Goal: Check status: Check status

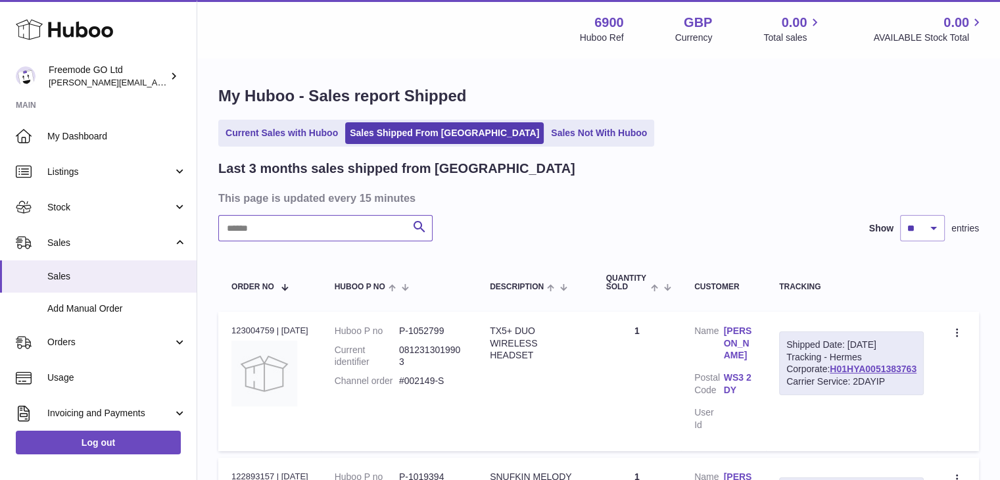
click at [373, 229] on input "text" at bounding box center [325, 228] width 214 height 26
paste input "******"
click at [314, 237] on input "******" at bounding box center [325, 228] width 214 height 26
type input "*"
type input "********"
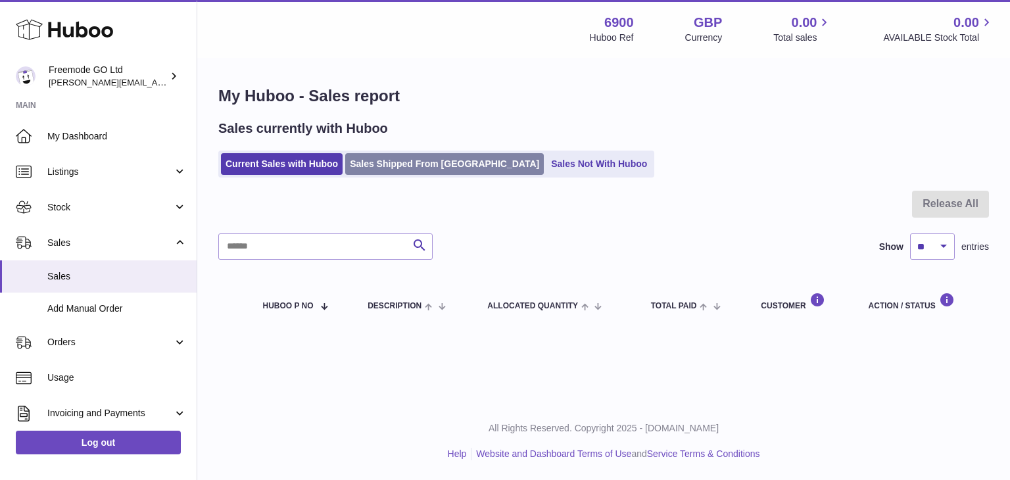
click at [404, 158] on link "Sales Shipped From [GEOGRAPHIC_DATA]" at bounding box center [444, 164] width 199 height 22
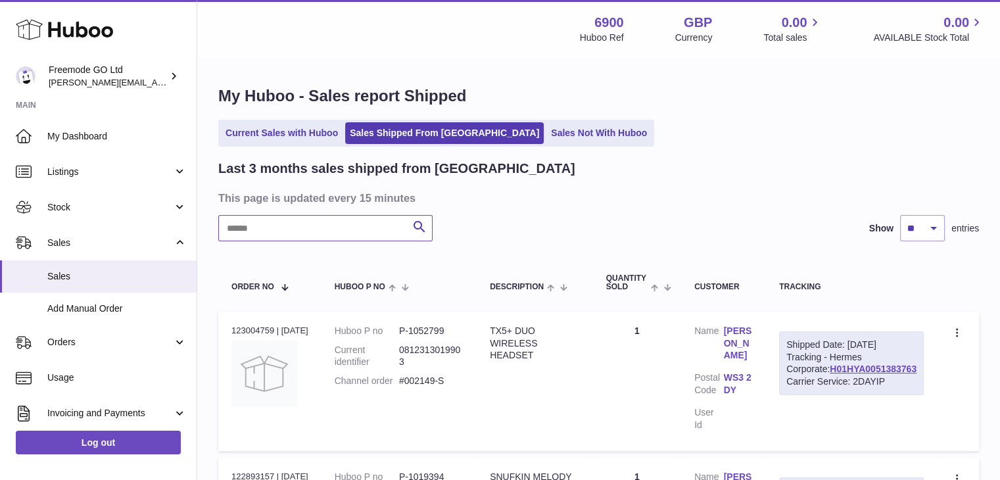
click at [334, 236] on input "text" at bounding box center [325, 228] width 214 height 26
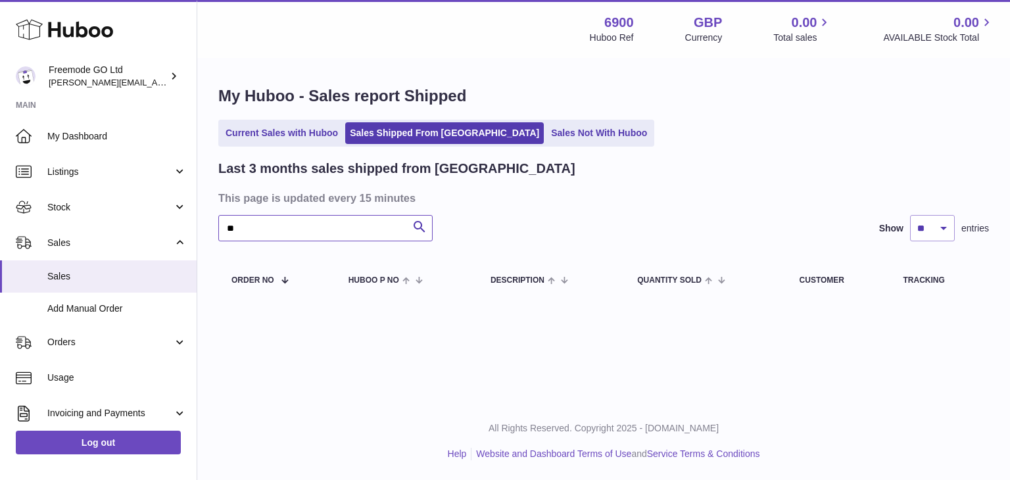
type input "*"
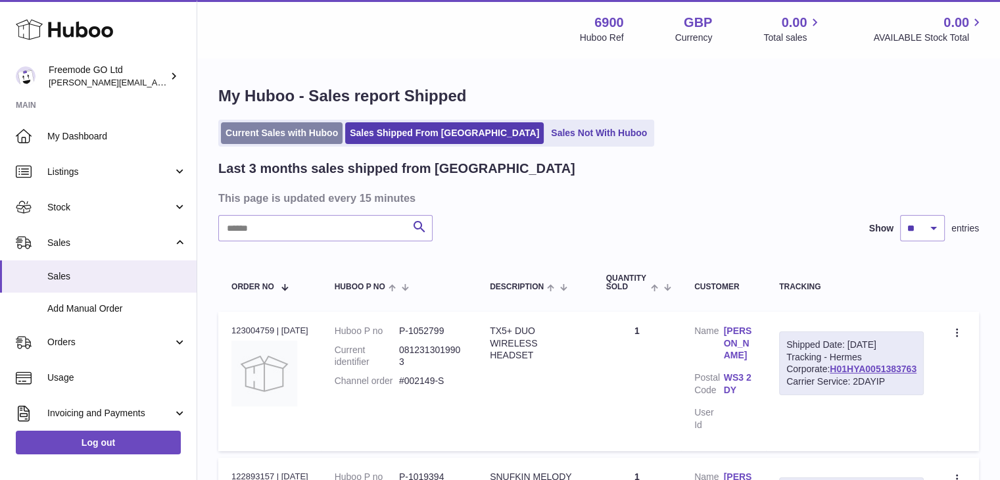
click at [239, 135] on link "Current Sales with Huboo" at bounding box center [282, 133] width 122 height 22
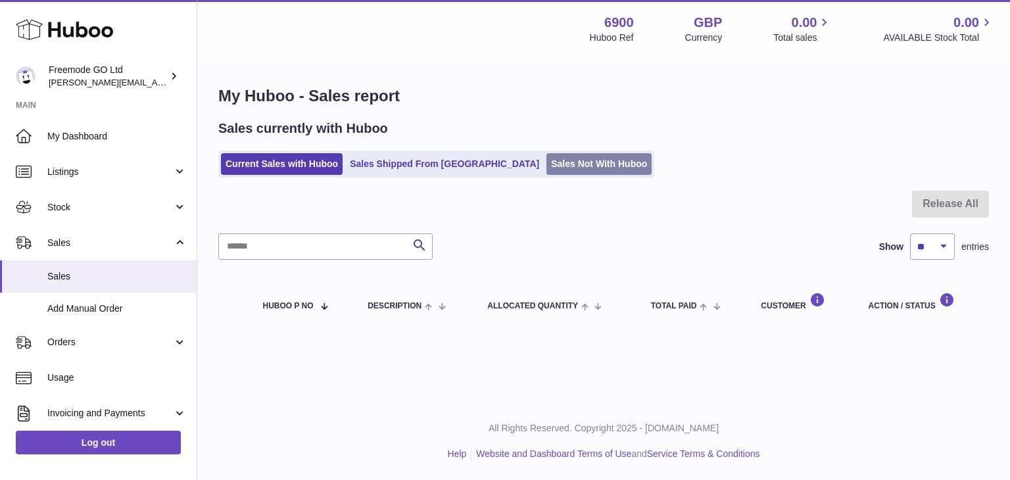
click at [546, 170] on link "Sales Not With Huboo" at bounding box center [598, 164] width 105 height 22
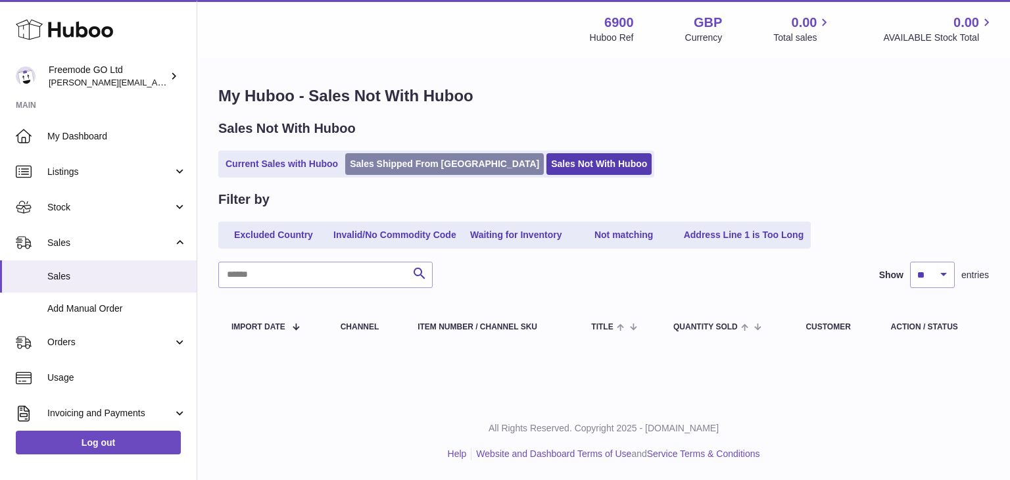
click at [431, 167] on link "Sales Shipped From [GEOGRAPHIC_DATA]" at bounding box center [444, 164] width 199 height 22
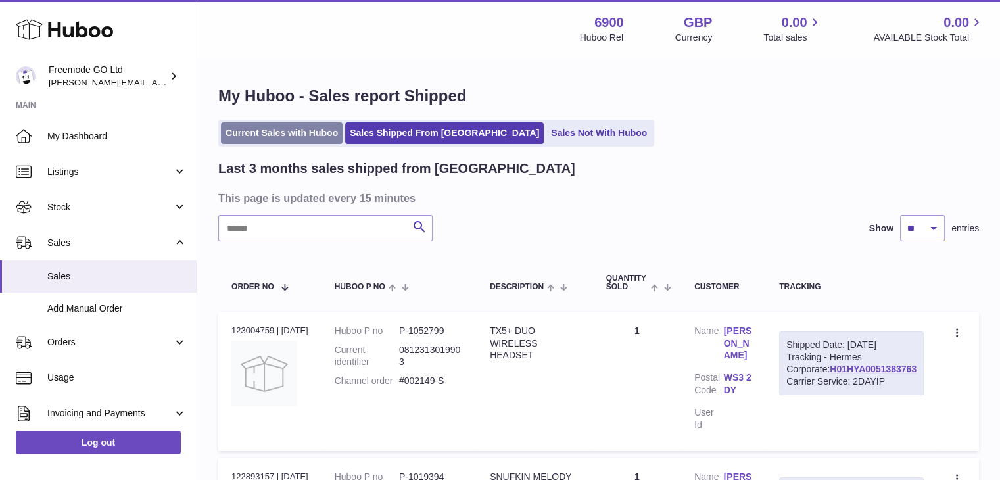
click at [297, 138] on link "Current Sales with Huboo" at bounding box center [282, 133] width 122 height 22
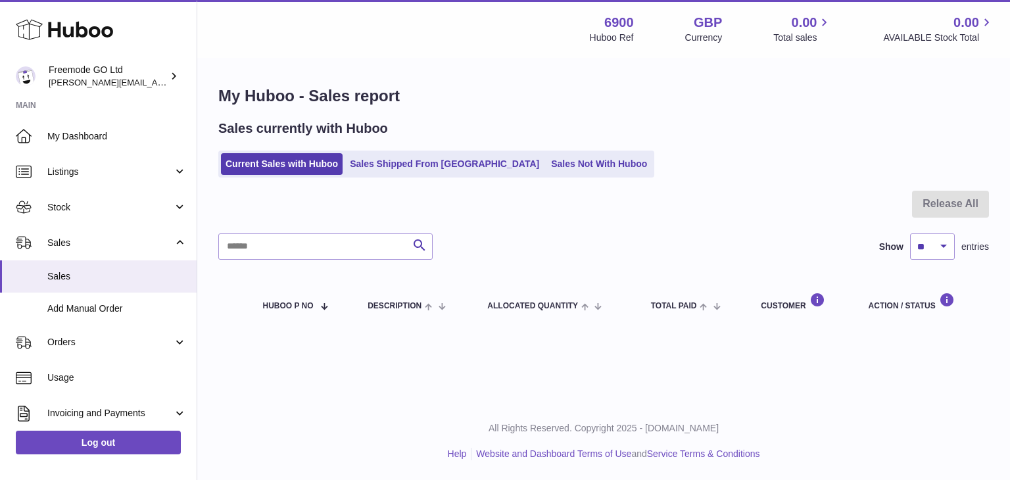
drag, startPoint x: 1009, startPoint y: 83, endPoint x: 821, endPoint y: 85, distance: 188.0
click at [821, 85] on div "My Huboo - Sales report Sales currently with Huboo Current Sales with Huboo Sal…" at bounding box center [603, 207] width 813 height 297
click at [404, 166] on link "Sales Shipped From [GEOGRAPHIC_DATA]" at bounding box center [444, 164] width 199 height 22
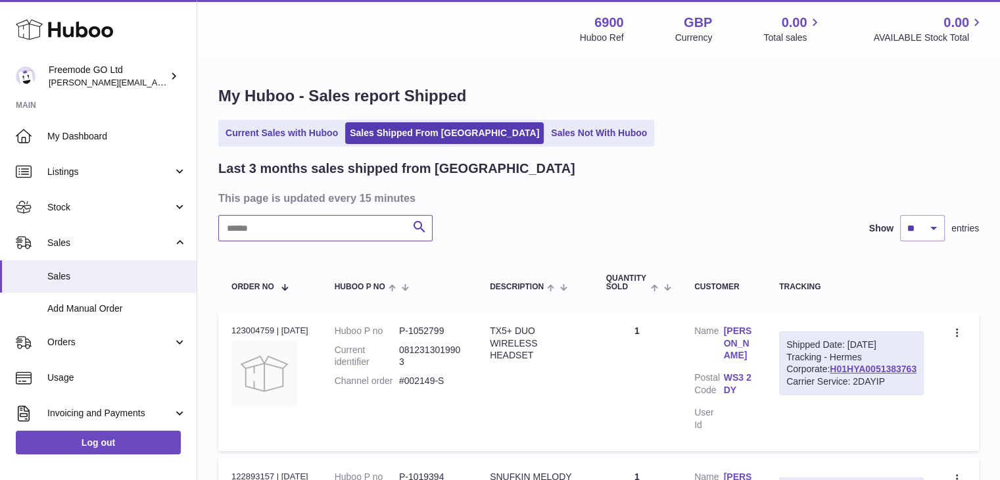
click at [316, 231] on input "text" at bounding box center [325, 228] width 214 height 26
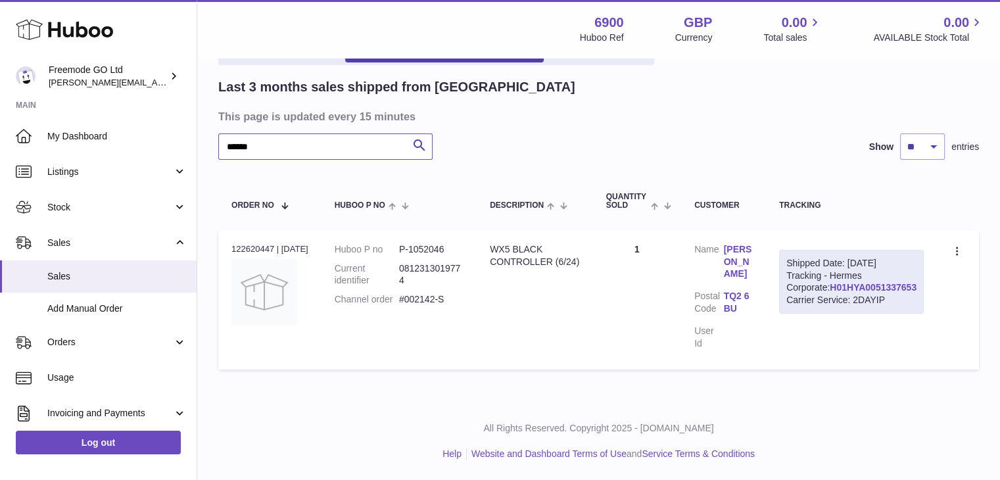
type input "******"
click at [876, 293] on link "H01HYA0051337653" at bounding box center [873, 287] width 87 height 11
drag, startPoint x: 924, startPoint y: 310, endPoint x: 831, endPoint y: 316, distance: 93.6
click at [831, 316] on td "Shipped Date: 16th Aug 2025 Tracking - Hermes Corporate: H01HYA0051337653 Carri…" at bounding box center [851, 299] width 171 height 139
copy link "H01HYA0051337653"
